Goal: Find specific page/section: Find specific page/section

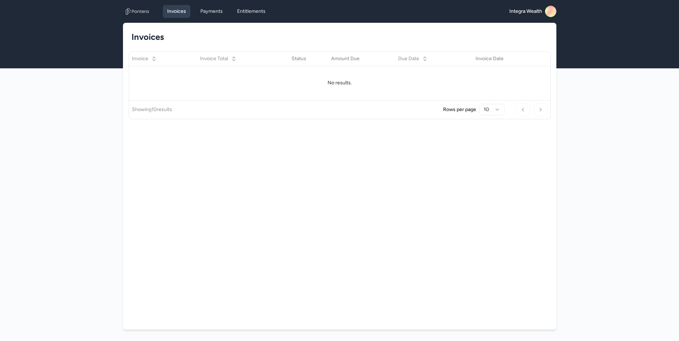
click at [551, 11] on rect at bounding box center [550, 11] width 11 height 11
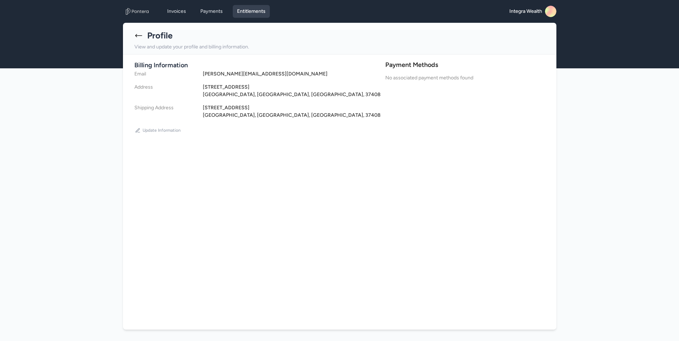
click at [254, 14] on link "Entitlements" at bounding box center [251, 11] width 37 height 13
